Goal: Navigation & Orientation: Find specific page/section

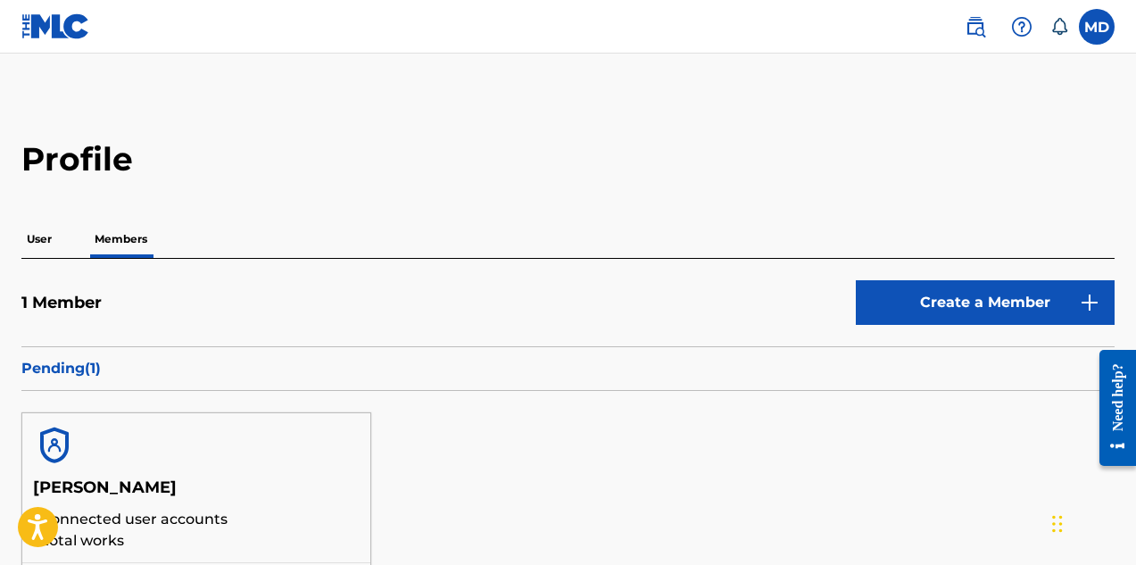
click at [45, 241] on p "User" at bounding box center [39, 238] width 36 height 37
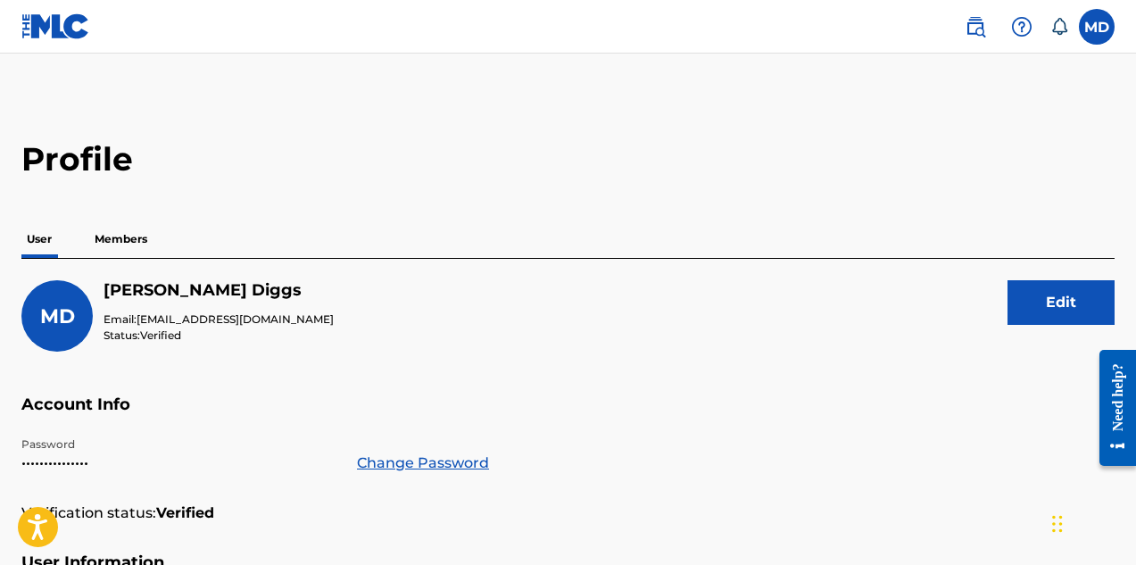
click at [130, 238] on p "Members" at bounding box center [120, 238] width 63 height 37
